Goal: Task Accomplishment & Management: Use online tool/utility

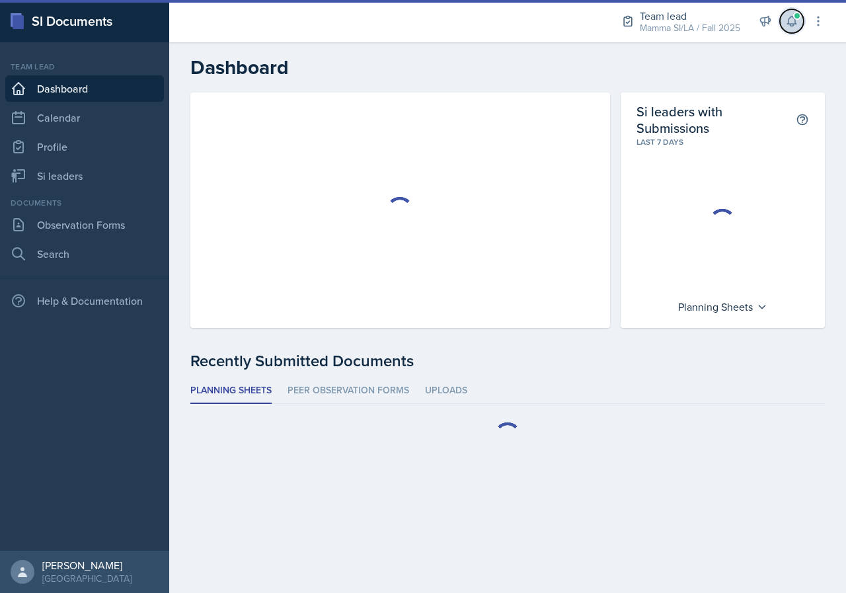
click at [795, 24] on icon at bounding box center [791, 22] width 9 height 10
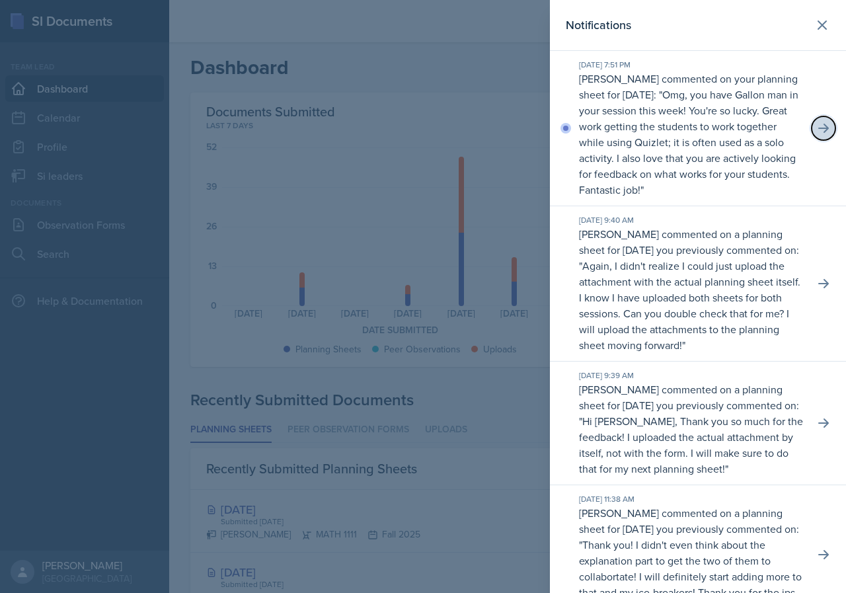
click at [816, 127] on icon at bounding box center [822, 128] width 13 height 13
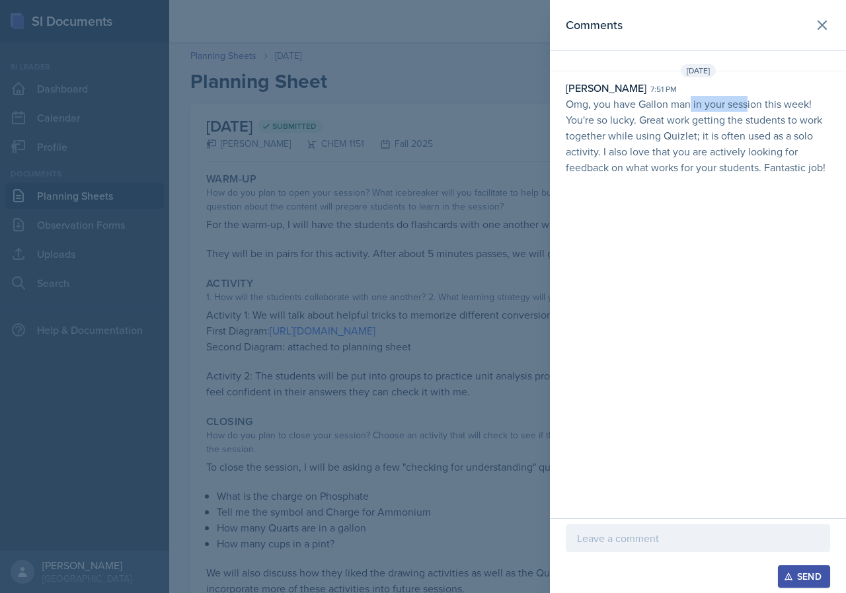
drag, startPoint x: 692, startPoint y: 108, endPoint x: 748, endPoint y: 110, distance: 56.2
click at [748, 110] on p "Omg, you have Gallon man in your session this week! You're so lucky. Great work…" at bounding box center [697, 135] width 264 height 79
drag, startPoint x: 655, startPoint y: 119, endPoint x: 699, endPoint y: 121, distance: 44.3
click at [698, 121] on p "Omg, you have Gallon man in your session this week! You're so lucky. Great work…" at bounding box center [697, 135] width 264 height 79
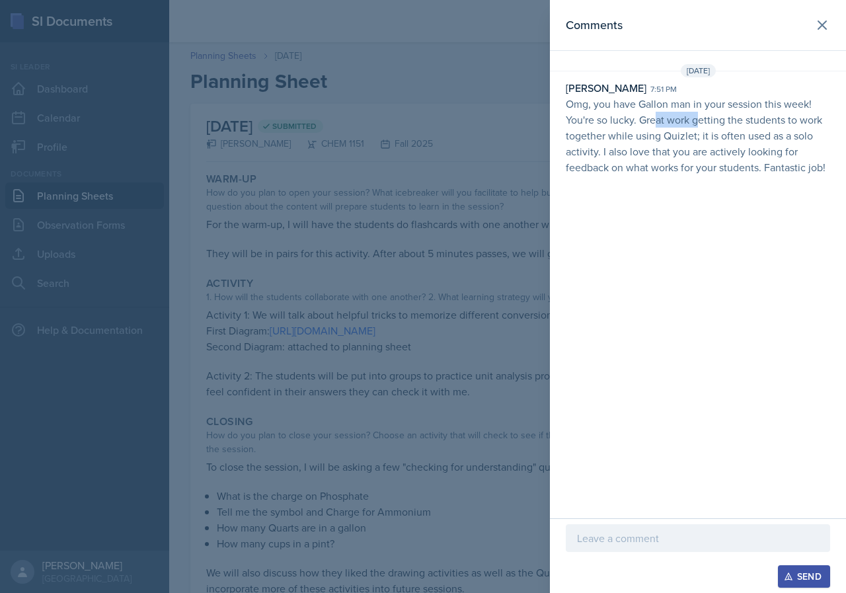
click at [700, 121] on p "Omg, you have Gallon man in your session this week! You're so lucky. Great work…" at bounding box center [697, 135] width 264 height 79
drag, startPoint x: 650, startPoint y: 127, endPoint x: 703, endPoint y: 133, distance: 53.8
click at [703, 133] on p "Omg, you have Gallon man in your session this week! You're so lucky. Great work…" at bounding box center [697, 135] width 264 height 79
drag, startPoint x: 692, startPoint y: 133, endPoint x: 747, endPoint y: 142, distance: 56.1
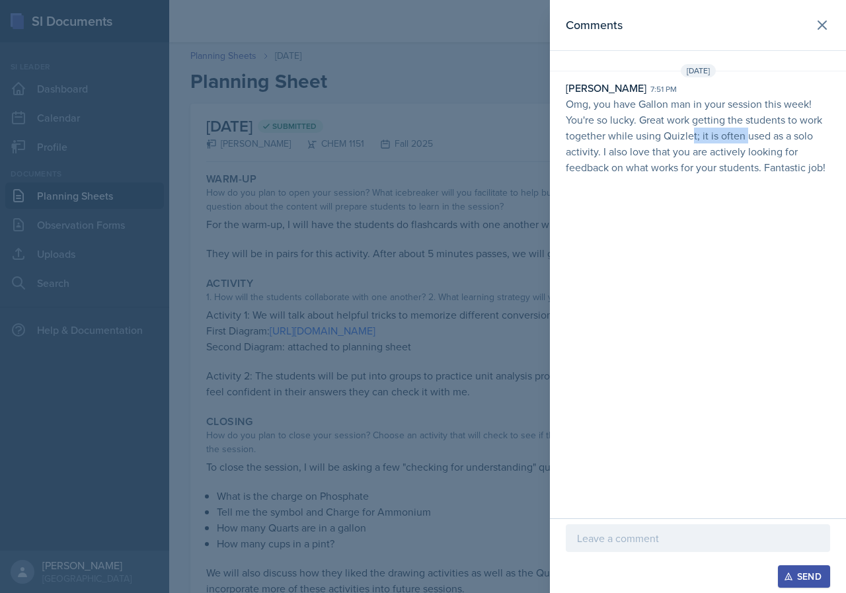
click at [747, 142] on p "Omg, you have Gallon man in your session this week! You're so lucky. Great work…" at bounding box center [697, 135] width 264 height 79
drag, startPoint x: 630, startPoint y: 145, endPoint x: 689, endPoint y: 150, distance: 59.0
click at [689, 150] on p "Omg, you have Gallon man in your session this week! You're so lucky. Great work…" at bounding box center [697, 135] width 264 height 79
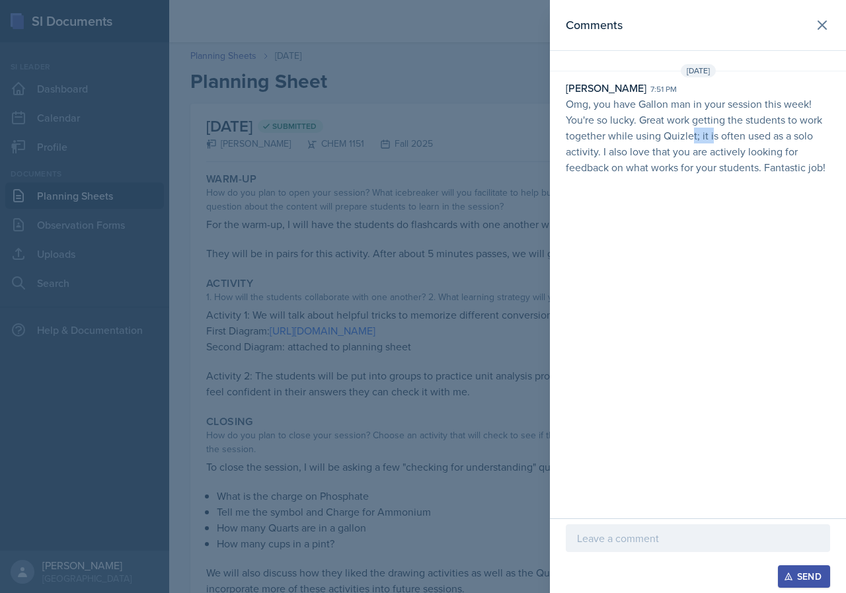
drag, startPoint x: 693, startPoint y: 134, endPoint x: 713, endPoint y: 139, distance: 20.3
click at [712, 139] on p "Omg, you have Gallon man in your session this week! You're so lucky. Great work…" at bounding box center [697, 135] width 264 height 79
click at [713, 139] on p "Omg, you have Gallon man in your session this week! You're so lucky. Great work…" at bounding box center [697, 135] width 264 height 79
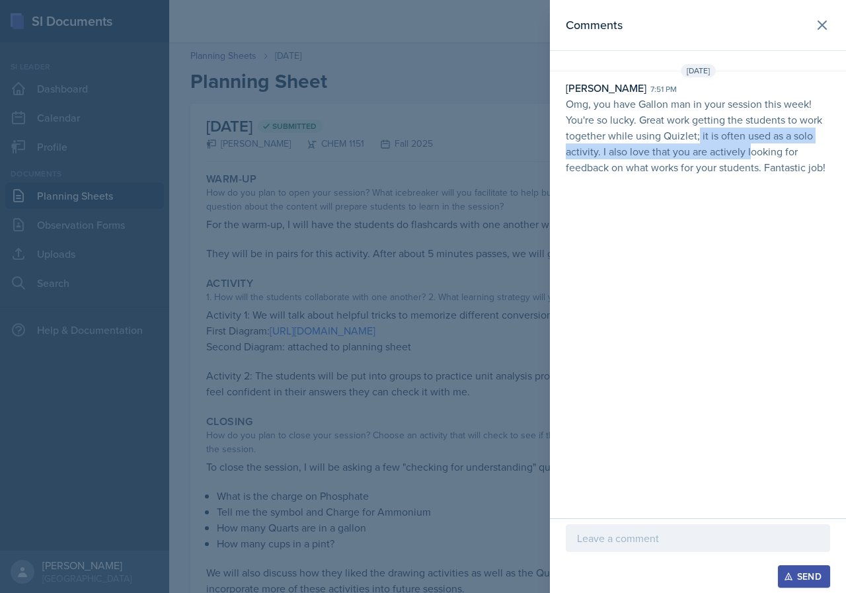
drag, startPoint x: 698, startPoint y: 139, endPoint x: 752, endPoint y: 147, distance: 54.7
click at [752, 147] on p "Omg, you have Gallon man in your session this week! You're so lucky. Great work…" at bounding box center [697, 135] width 264 height 79
drag, startPoint x: 667, startPoint y: 145, endPoint x: 703, endPoint y: 155, distance: 38.1
click at [702, 155] on p "Omg, you have Gallon man in your session this week! You're so lucky. Great work…" at bounding box center [697, 135] width 264 height 79
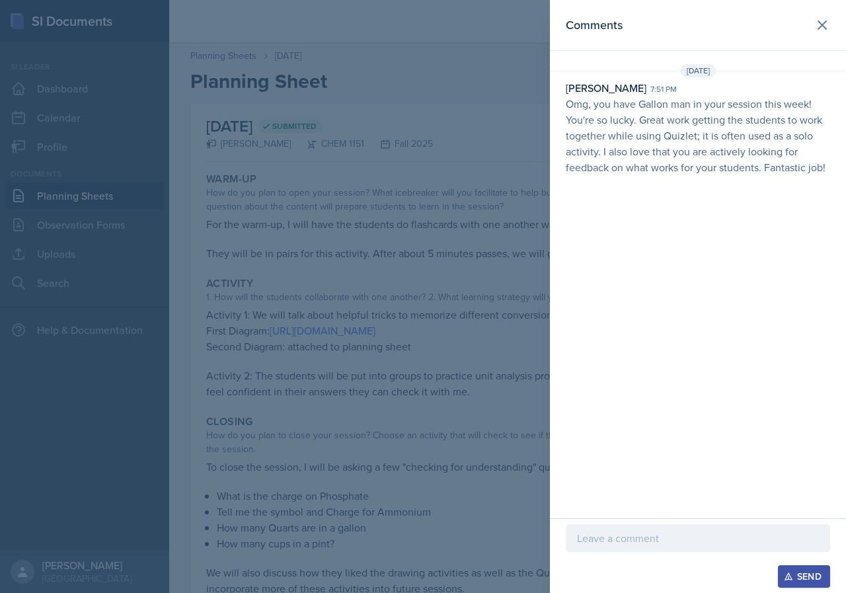
click at [704, 155] on p "Omg, you have Gallon man in your session this week! You're so lucky. Great work…" at bounding box center [697, 135] width 264 height 79
drag, startPoint x: 628, startPoint y: 153, endPoint x: 711, endPoint y: 161, distance: 82.9
click at [700, 160] on p "Omg, you have Gallon man in your session this week! You're so lucky. Great work…" at bounding box center [697, 135] width 264 height 79
click at [712, 161] on p "Omg, you have Gallon man in your session this week! You're so lucky. Great work…" at bounding box center [697, 135] width 264 height 79
drag, startPoint x: 632, startPoint y: 157, endPoint x: 715, endPoint y: 164, distance: 83.5
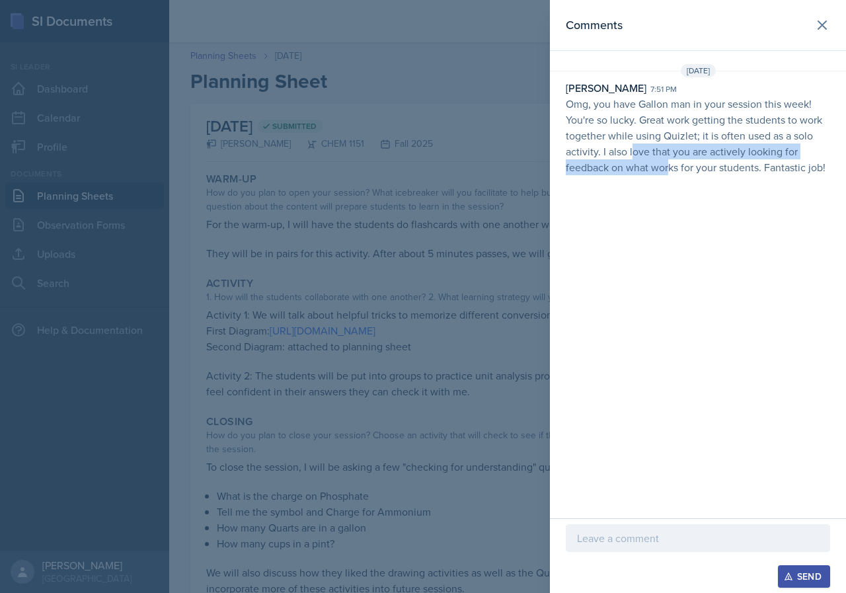
click at [690, 164] on p "Omg, you have Gallon man in your session this week! You're so lucky. Great work…" at bounding box center [697, 135] width 264 height 79
click at [716, 164] on p "Omg, you have Gallon man in your session this week! You're so lucky. Great work…" at bounding box center [697, 135] width 264 height 79
drag, startPoint x: 651, startPoint y: 161, endPoint x: 681, endPoint y: 164, distance: 29.9
click at [676, 163] on p "Omg, you have Gallon man in your session this week! You're so lucky. Great work…" at bounding box center [697, 135] width 264 height 79
click at [710, 164] on p "Omg, you have Gallon man in your session this week! You're so lucky. Great work…" at bounding box center [697, 135] width 264 height 79
